Goal: Task Accomplishment & Management: Manage account settings

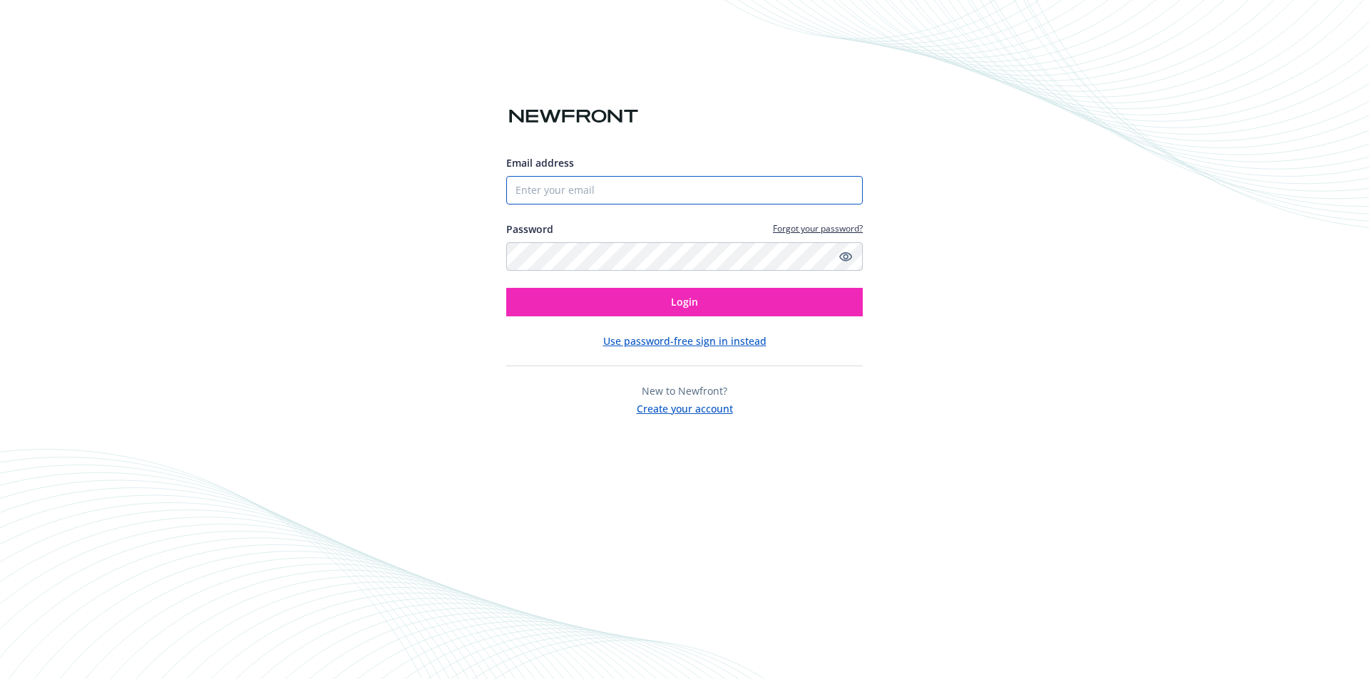
click at [568, 195] on input "Email address" at bounding box center [684, 190] width 356 height 29
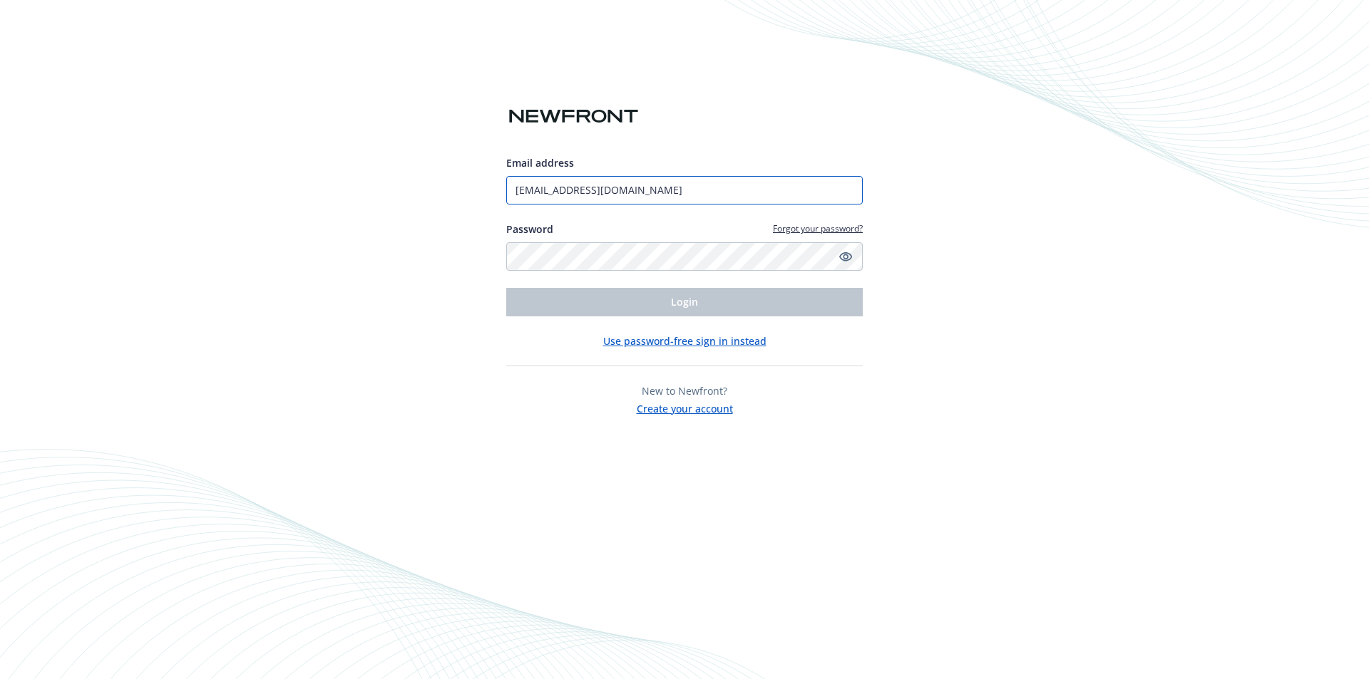
type input "[EMAIL_ADDRESS][DOMAIN_NAME]"
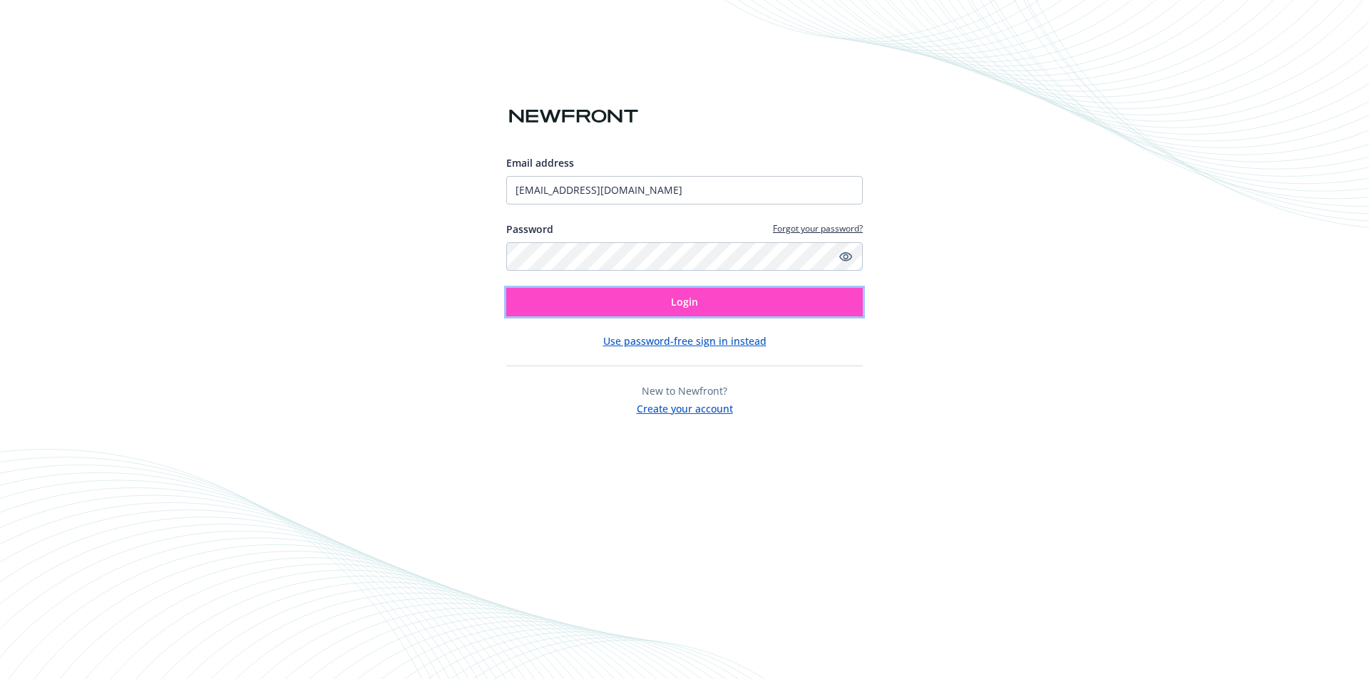
click at [762, 305] on button "Login" at bounding box center [684, 302] width 356 height 29
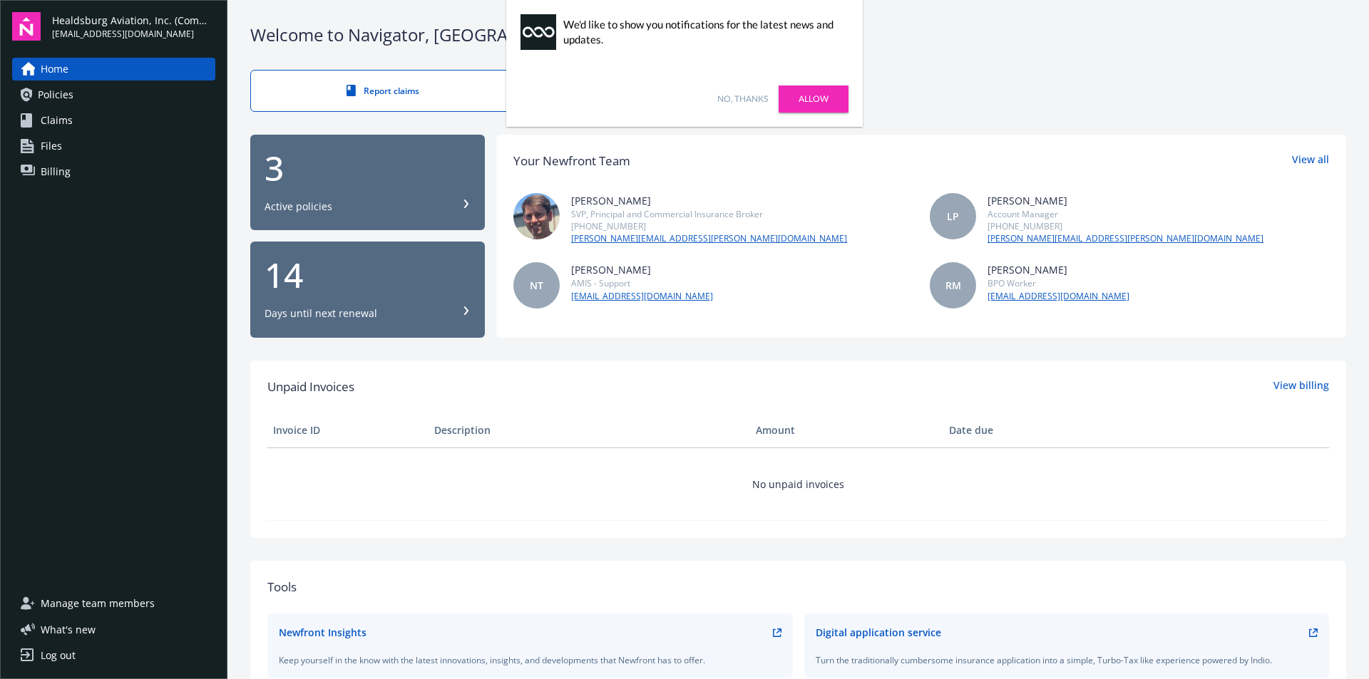
click at [53, 175] on span "Billing" at bounding box center [56, 171] width 30 height 23
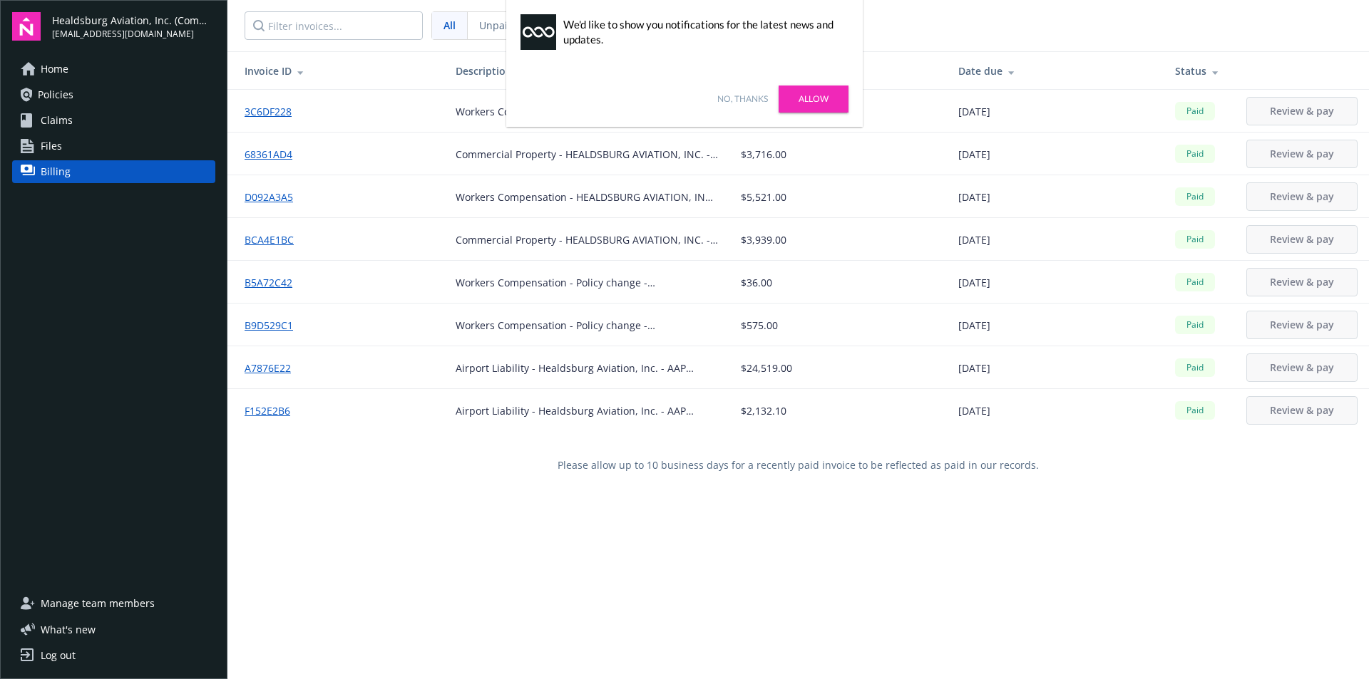
click at [751, 100] on link "No, thanks" at bounding box center [742, 99] width 51 height 13
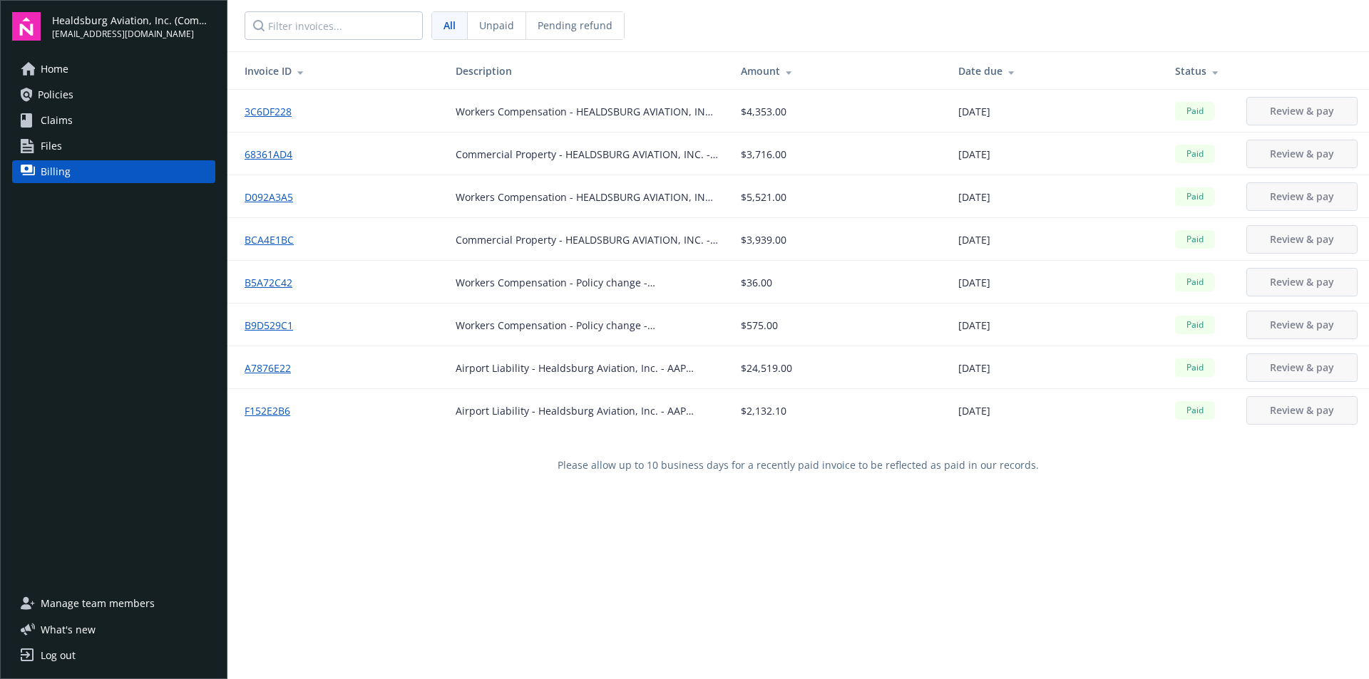
click at [1096, 513] on div "Invoice ID Description Amount Date due Status 3C6DF228 Workers Compensation - H…" at bounding box center [797, 390] width 1141 height 679
click at [53, 652] on div "Log out" at bounding box center [58, 655] width 35 height 23
